Goal: Task Accomplishment & Management: Manage account settings

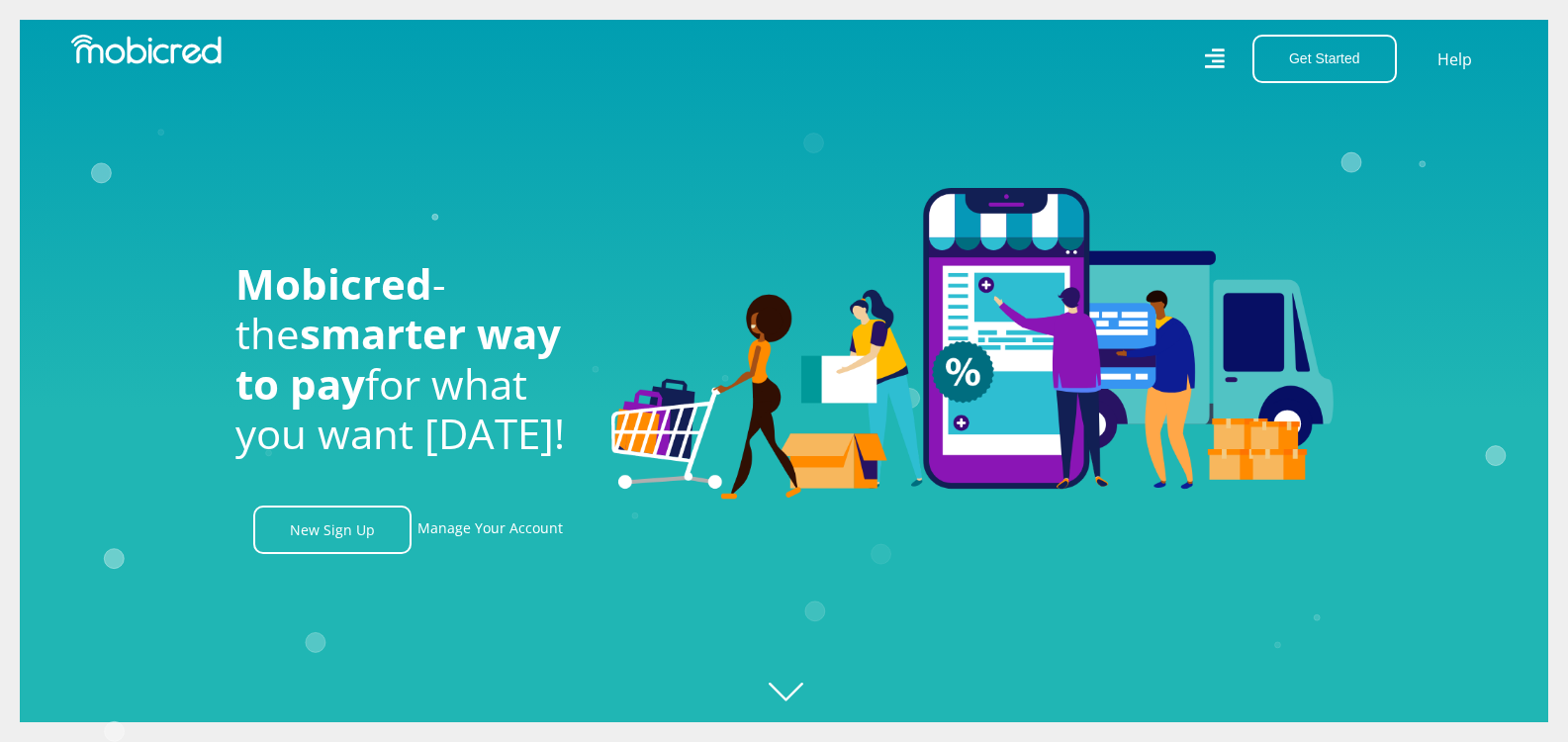
scroll to position [0, 1410]
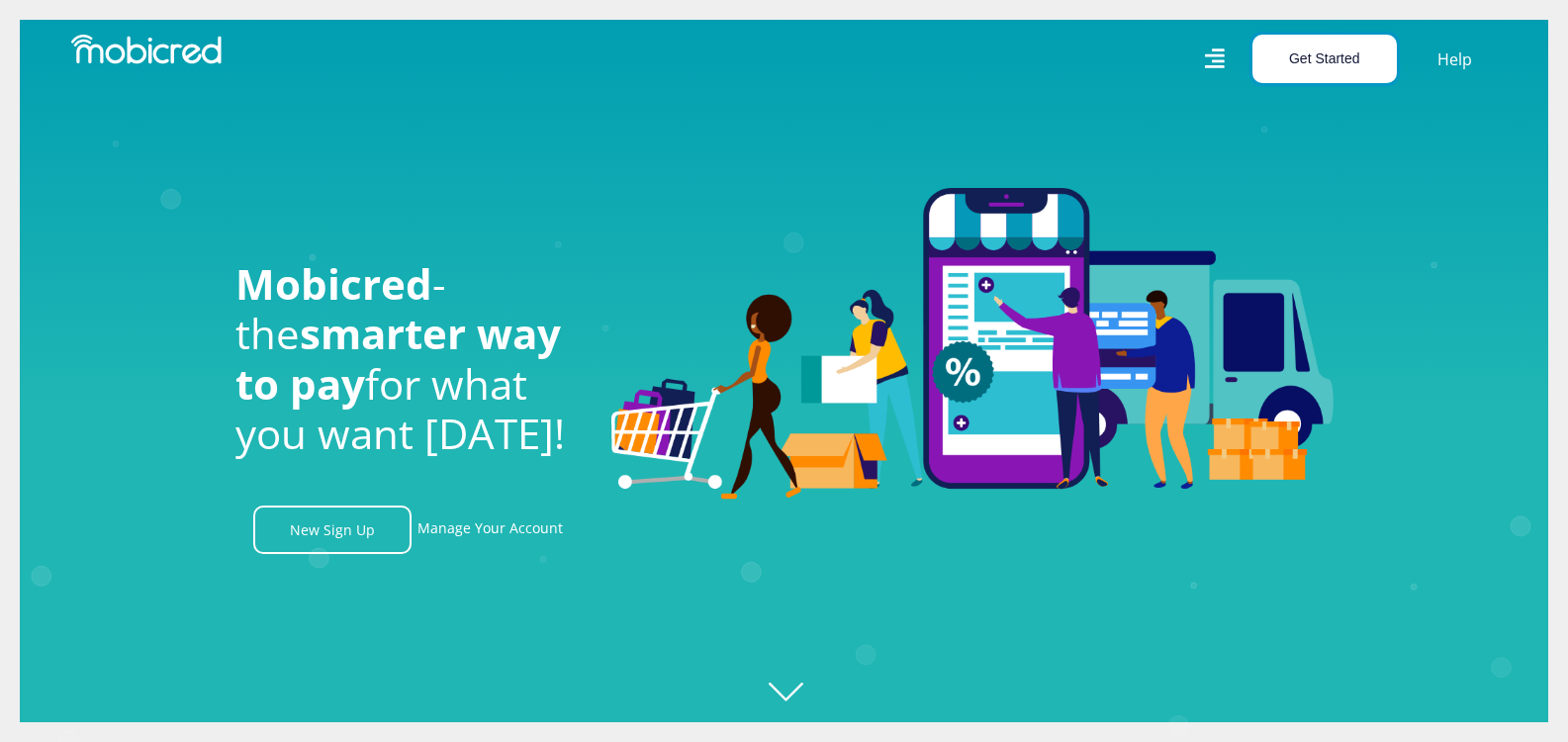
click at [1320, 59] on button "Get Started" at bounding box center [1324, 59] width 145 height 49
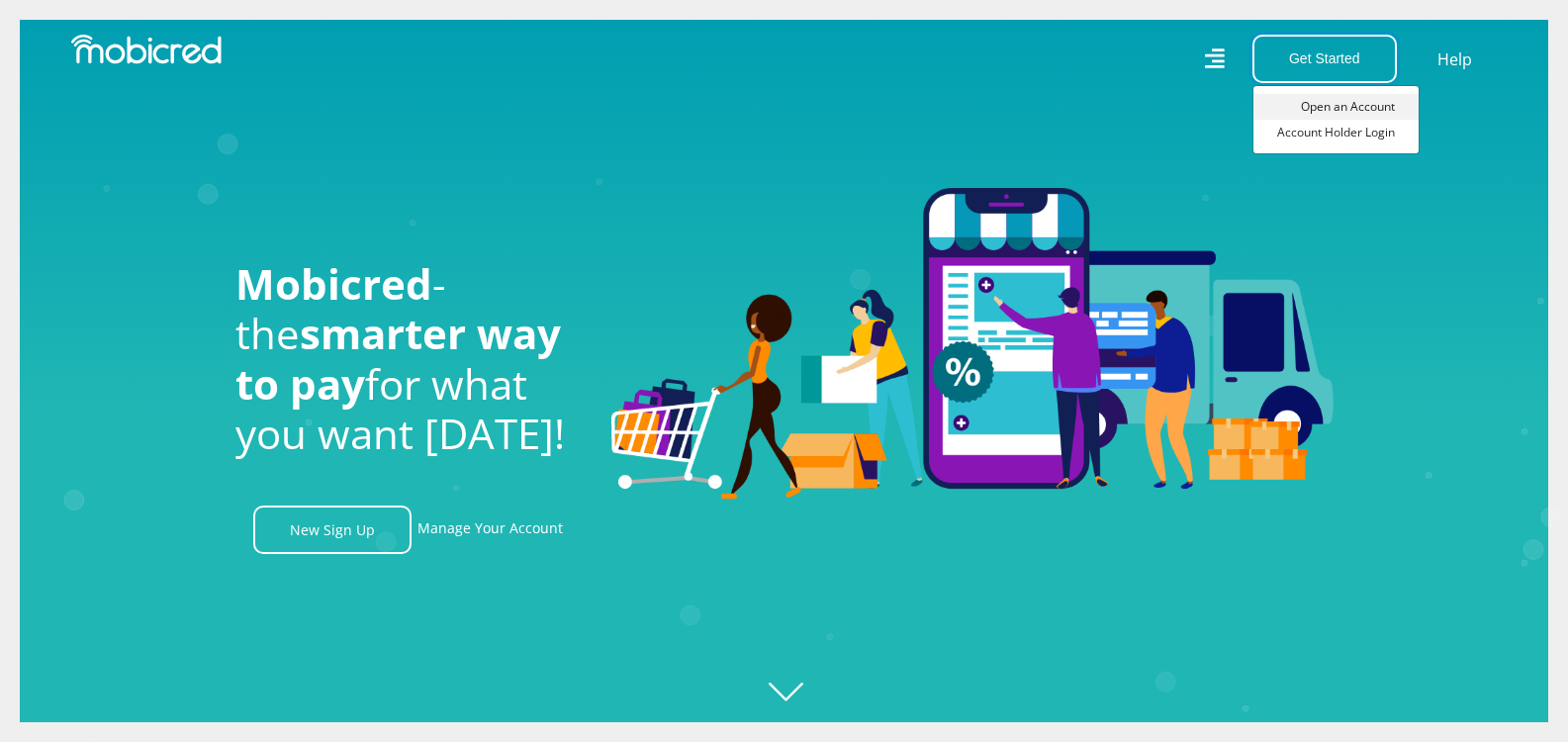
scroll to position [0, 3665]
click at [1344, 136] on link "Account Holder Login" at bounding box center [1335, 133] width 165 height 26
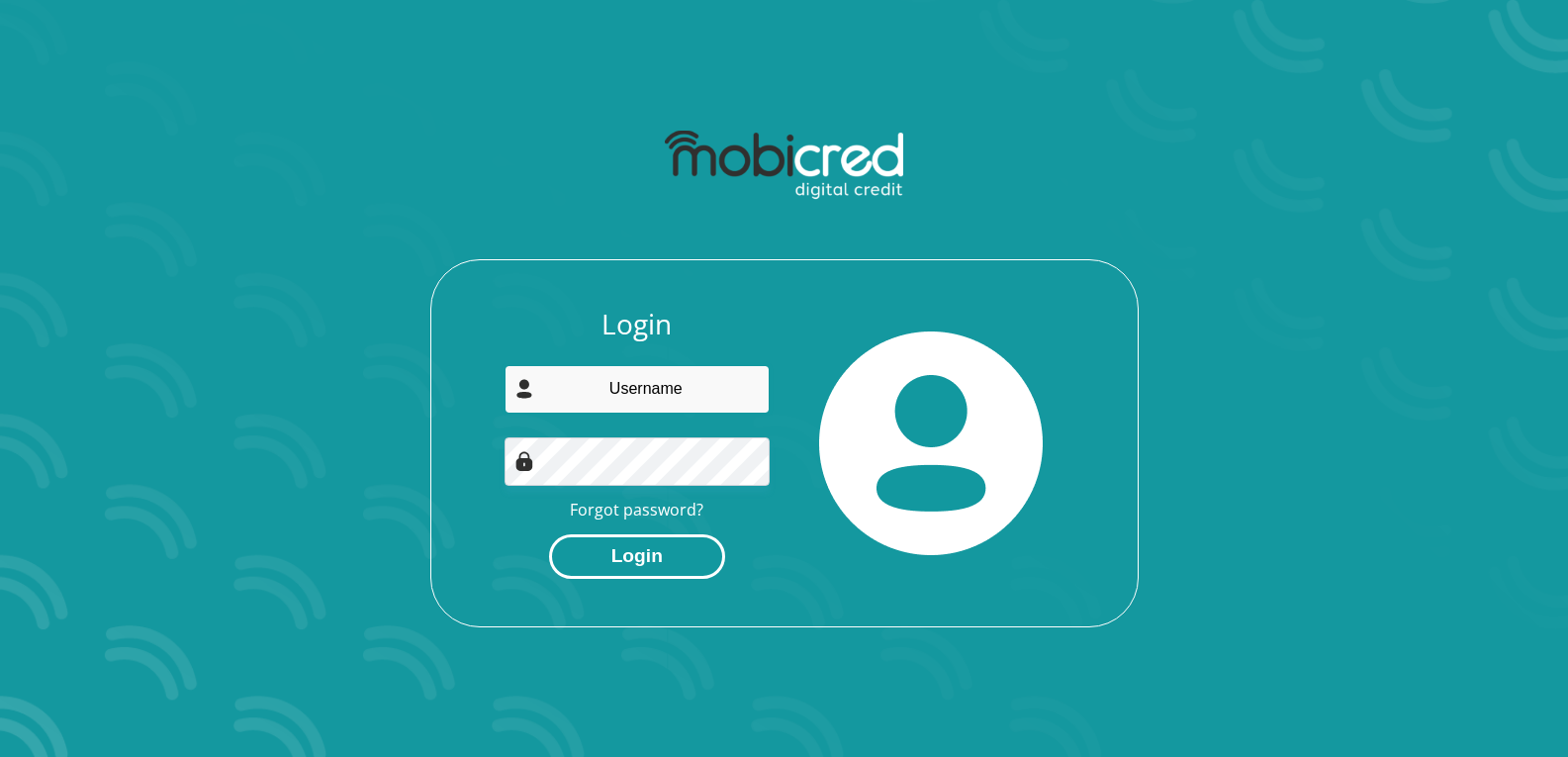
type input "thomasnhlapho@gmail.com"
click at [641, 550] on button "Login" at bounding box center [637, 556] width 176 height 45
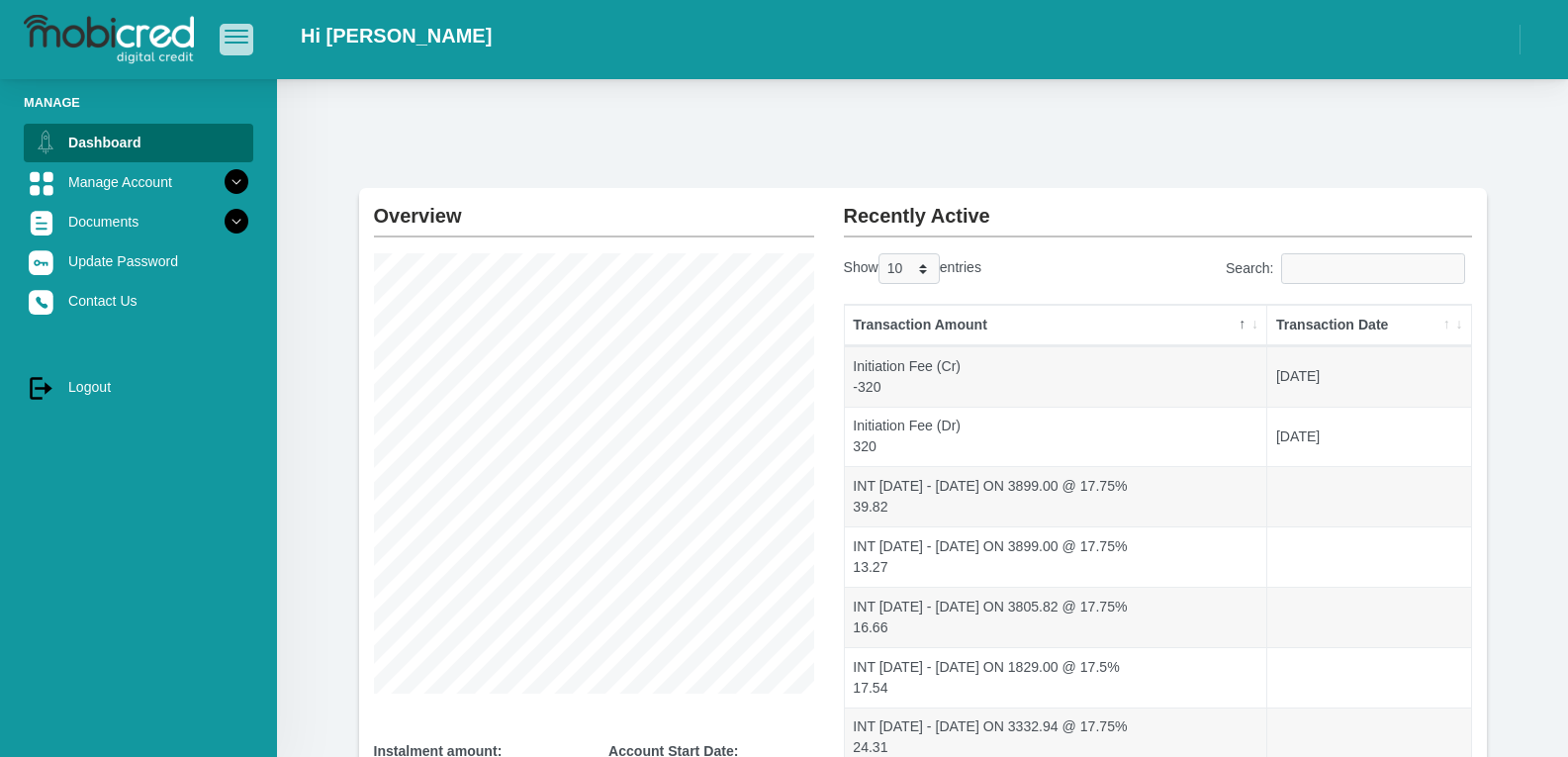
click at [244, 41] on span "button" at bounding box center [237, 37] width 24 height 14
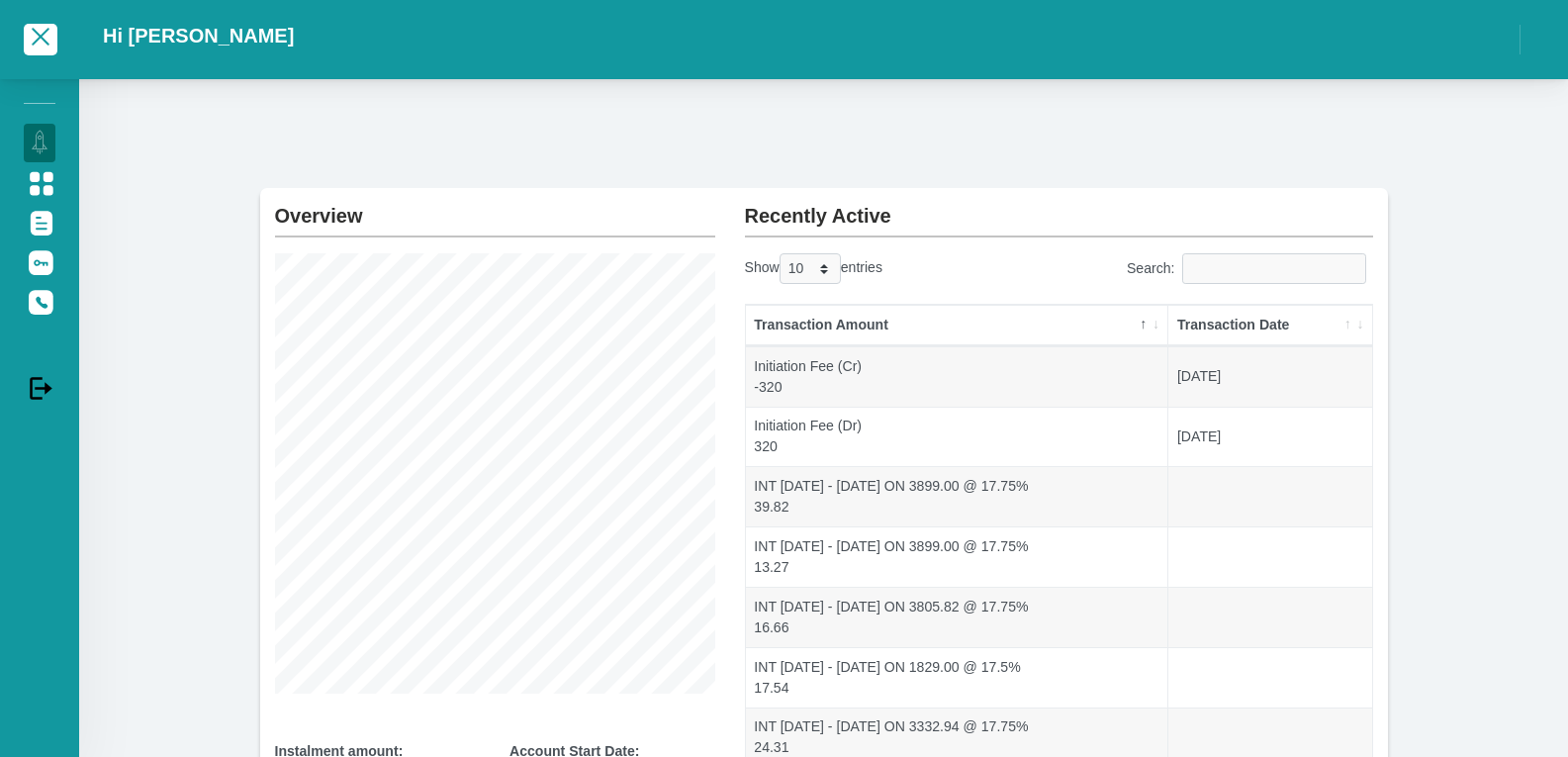
click at [1375, 41] on div "Hi [PERSON_NAME]" at bounding box center [823, 39] width 1489 height 59
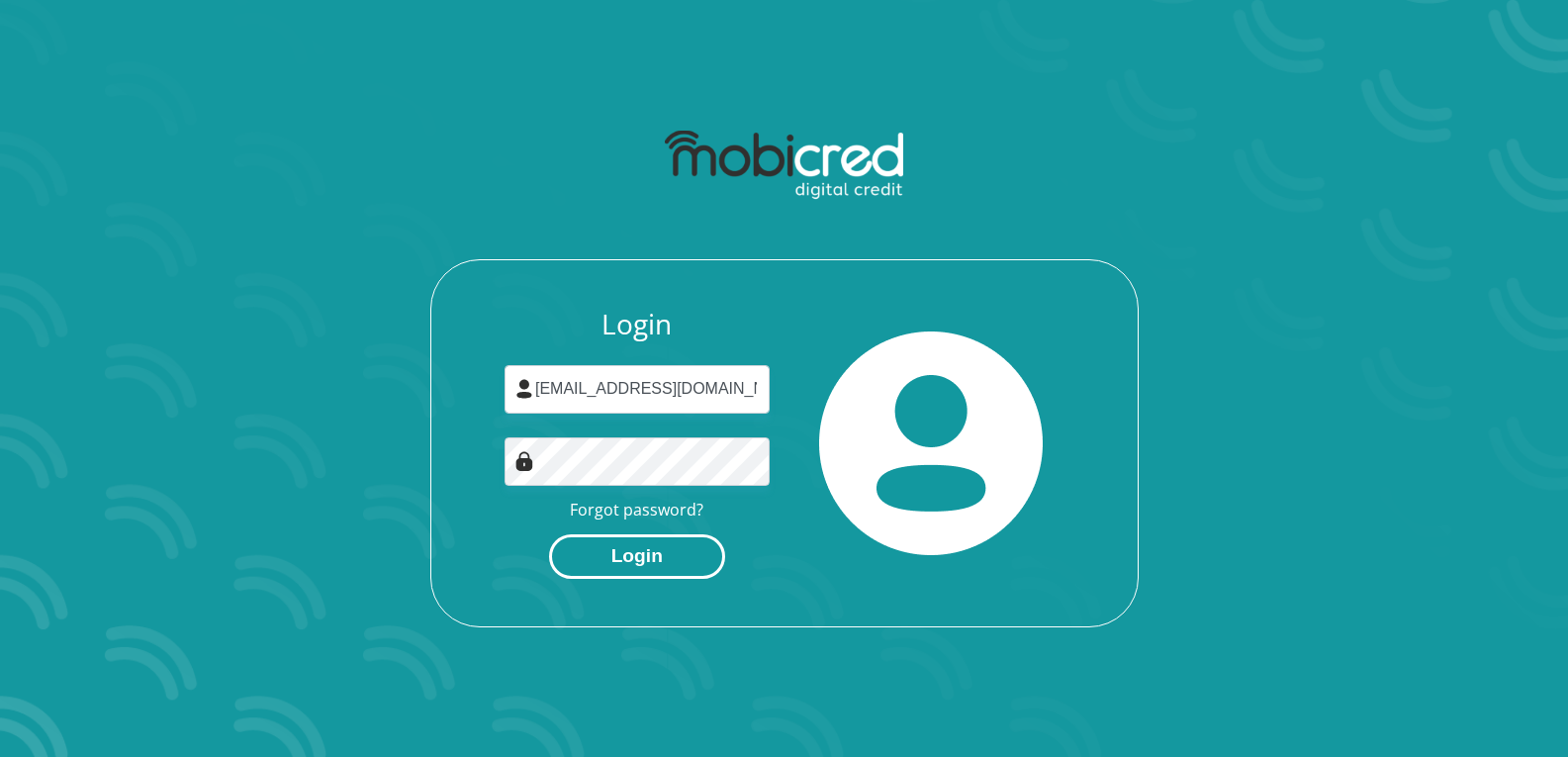
click at [625, 561] on button "Login" at bounding box center [637, 556] width 176 height 45
